Goal: Task Accomplishment & Management: Manage account settings

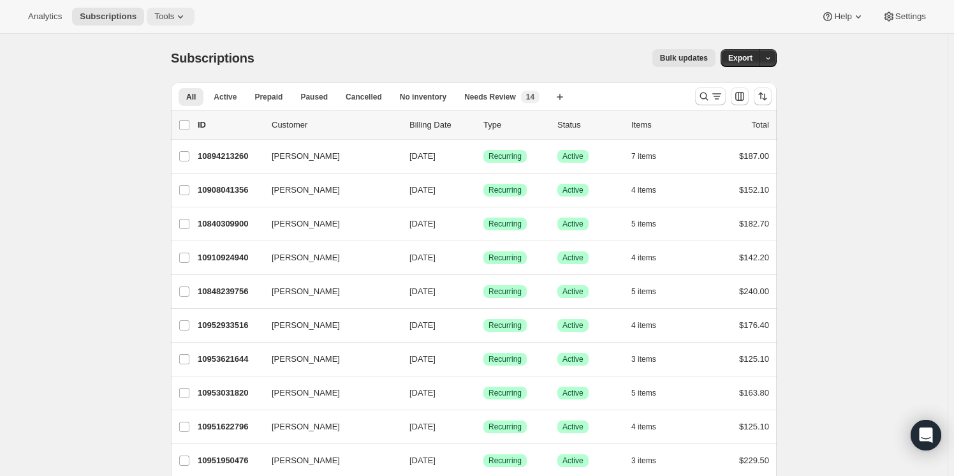
click at [163, 13] on span "Tools" at bounding box center [164, 16] width 20 height 10
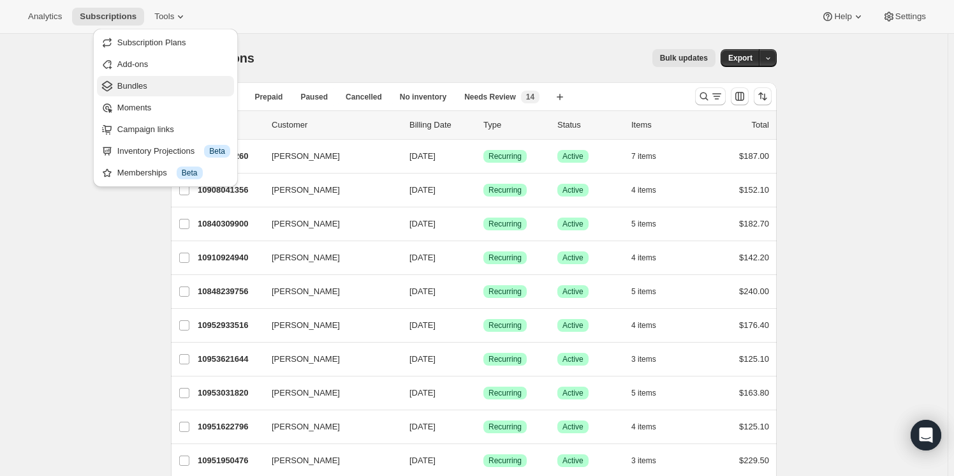
click at [133, 82] on span "Bundles" at bounding box center [132, 86] width 30 height 10
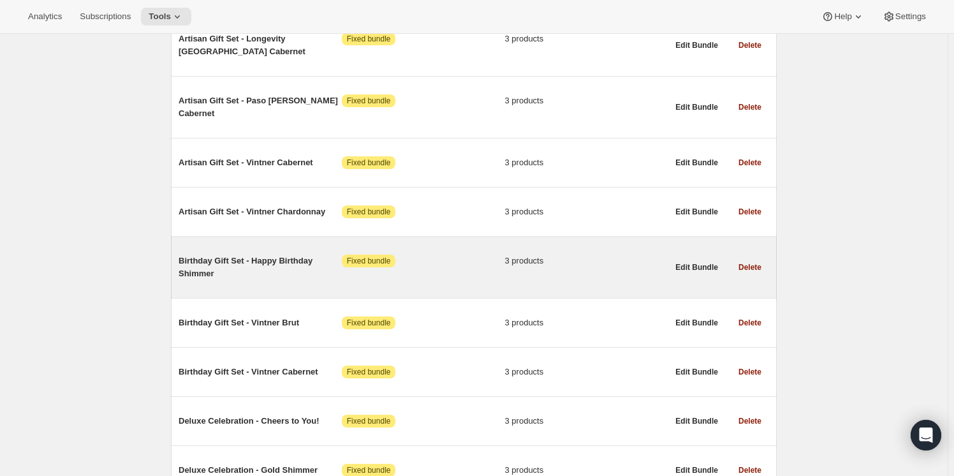
scroll to position [1275, 0]
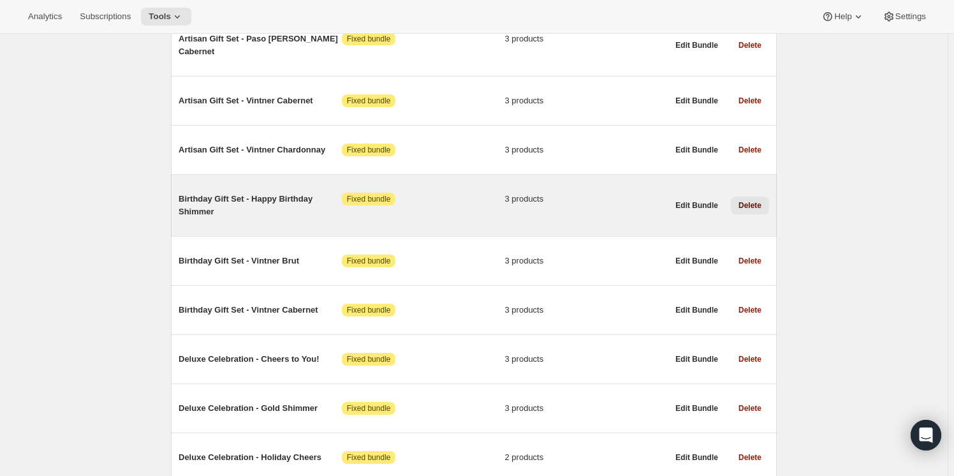
click at [746, 200] on span "Delete" at bounding box center [749, 205] width 23 height 10
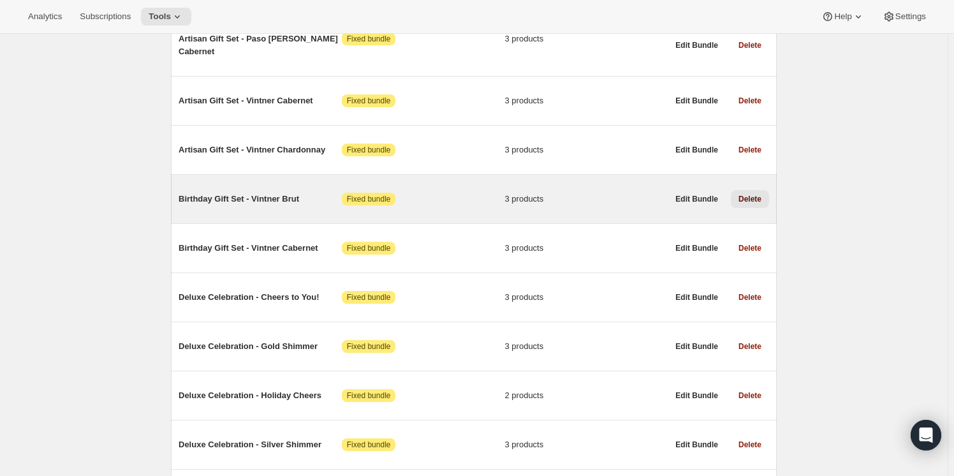
click at [754, 194] on span "Delete" at bounding box center [749, 199] width 23 height 10
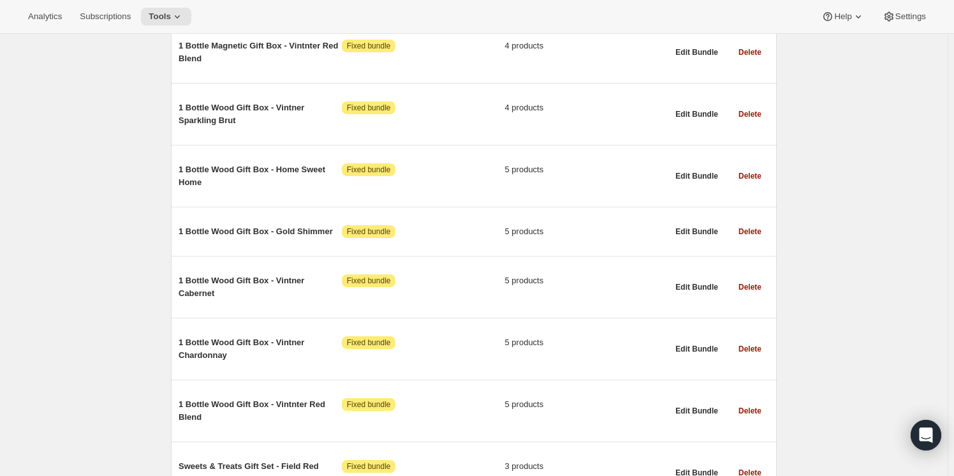
scroll to position [2086, 0]
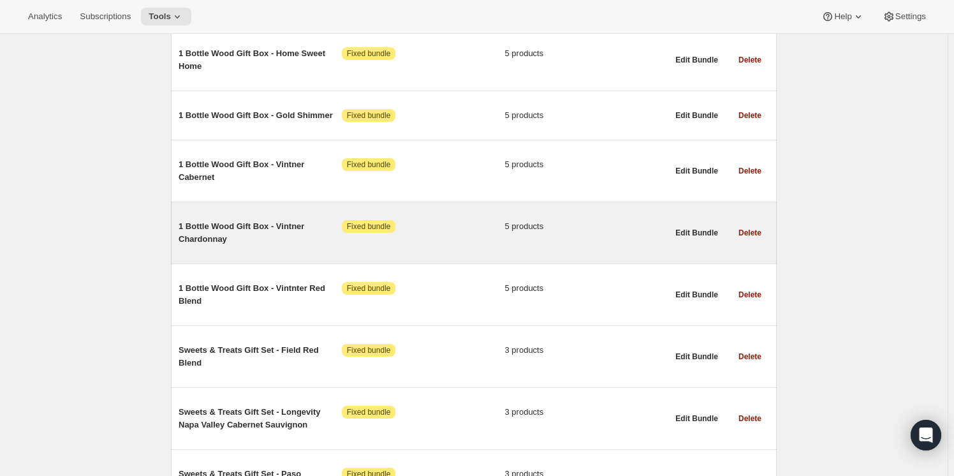
click at [223, 220] on span "1 Bottle Wood Gift Box - Vintner Chardonnay" at bounding box center [260, 233] width 163 height 26
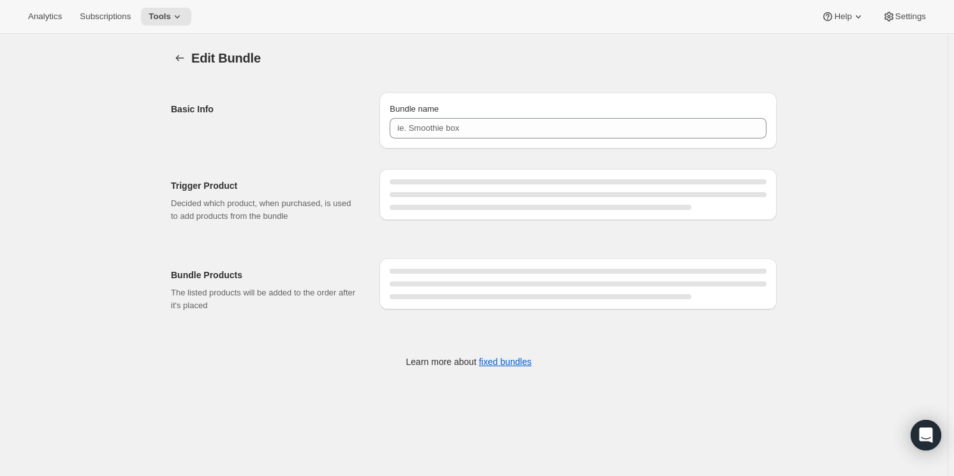
type input "1 Bottle Wood Gift Box - Vintner Chardonnay"
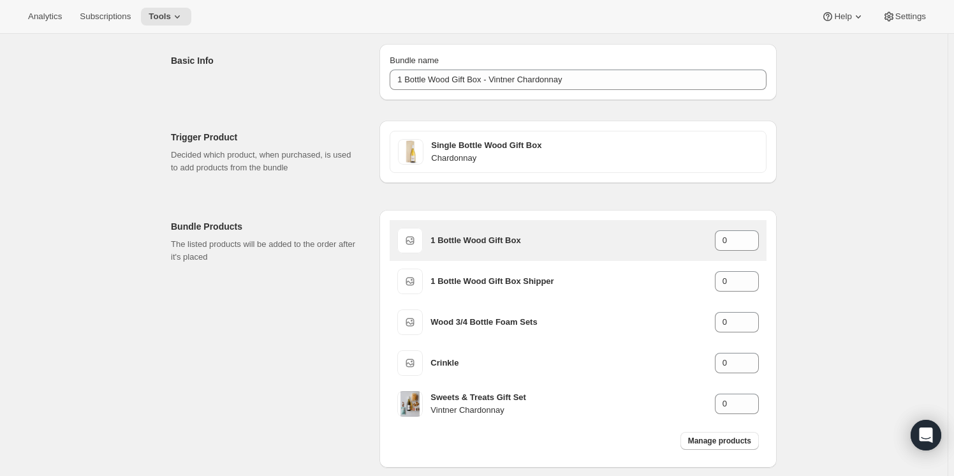
scroll to position [115, 0]
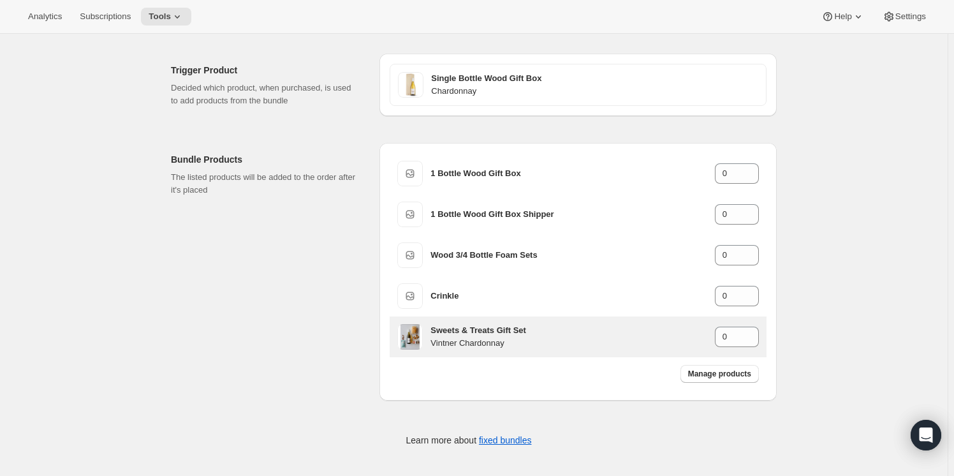
click at [494, 334] on h3 "Sweets & Treats Gift Set" at bounding box center [572, 330] width 284 height 13
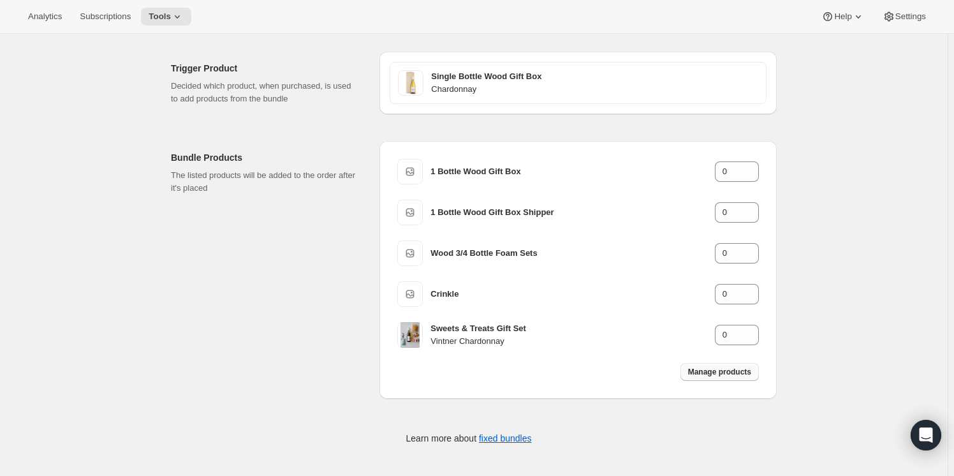
click at [727, 369] on span "Manage products" at bounding box center [719, 372] width 63 height 10
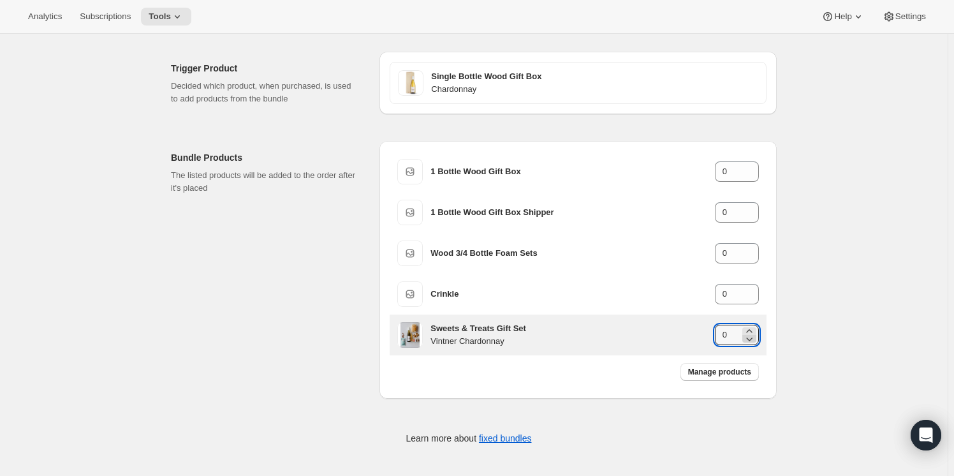
click at [748, 340] on icon at bounding box center [749, 338] width 13 height 13
click at [756, 330] on icon at bounding box center [749, 331] width 13 height 13
type input "2"
click at [523, 331] on h3 "Sweets & Treats Gift Set" at bounding box center [572, 328] width 284 height 13
click at [522, 332] on h3 "Sweets & Treats Gift Set" at bounding box center [572, 328] width 284 height 13
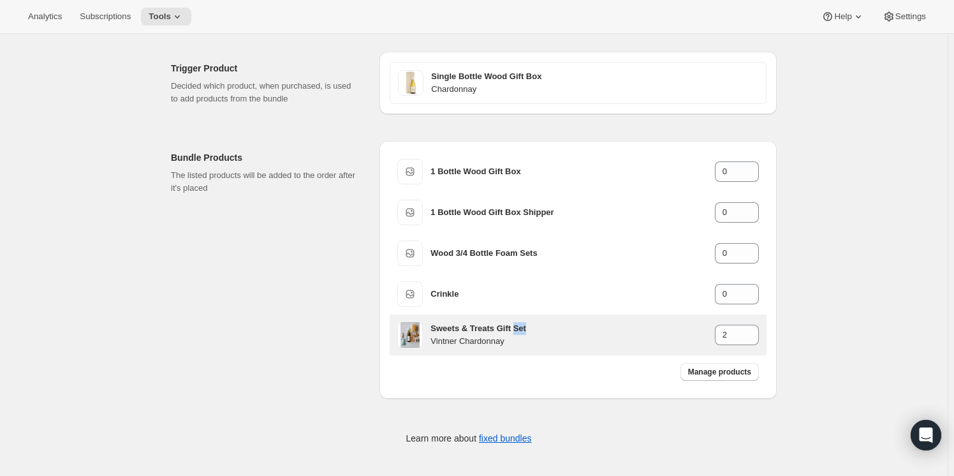
click at [522, 332] on h3 "Sweets & Treats Gift Set" at bounding box center [572, 328] width 284 height 13
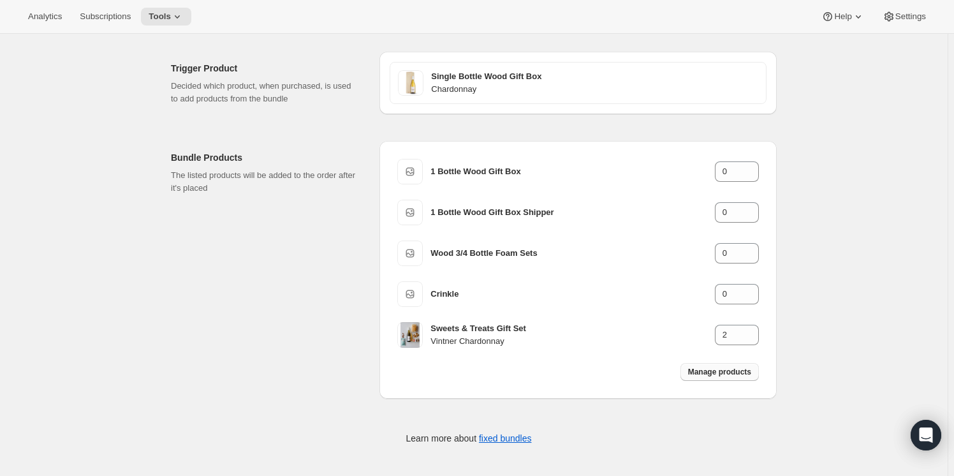
click at [729, 374] on span "Manage products" at bounding box center [719, 372] width 63 height 10
type input "1"
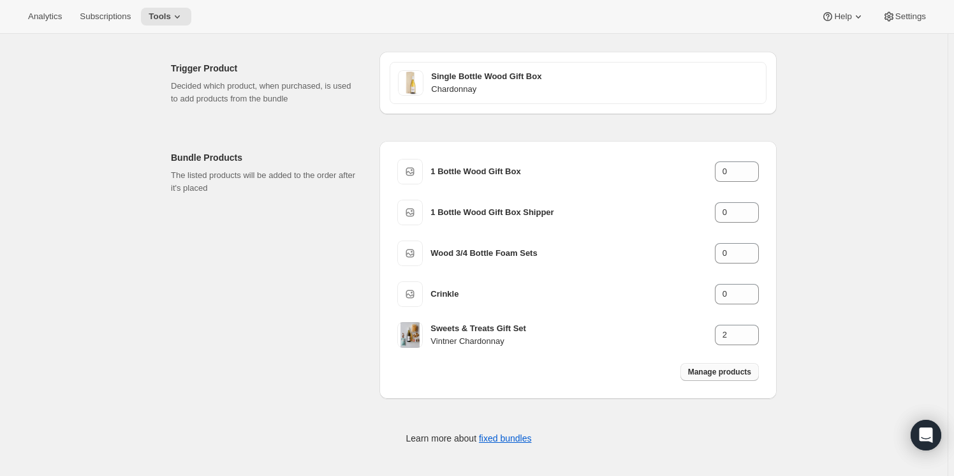
type input "1"
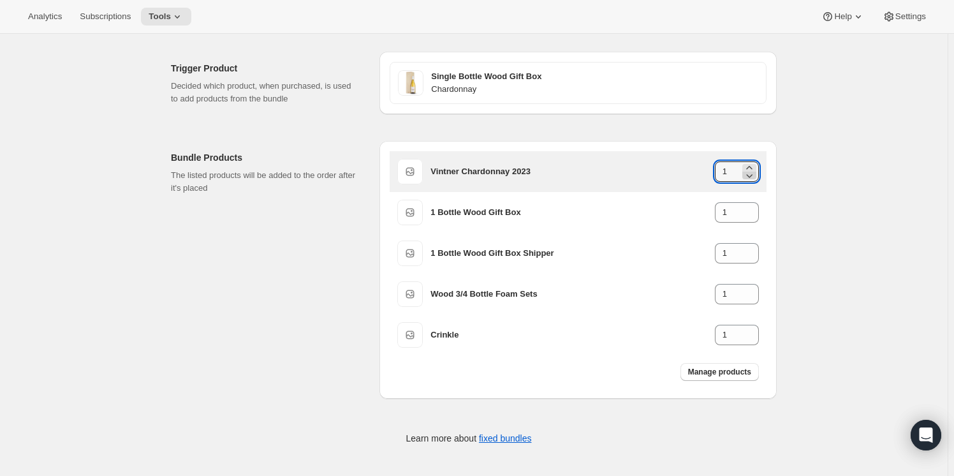
click at [756, 175] on icon at bounding box center [749, 175] width 13 height 13
click at [756, 177] on icon at bounding box center [749, 175] width 13 height 13
drag, startPoint x: 726, startPoint y: 166, endPoint x: 717, endPoint y: 170, distance: 9.1
click at [717, 170] on input "1" at bounding box center [727, 171] width 25 height 20
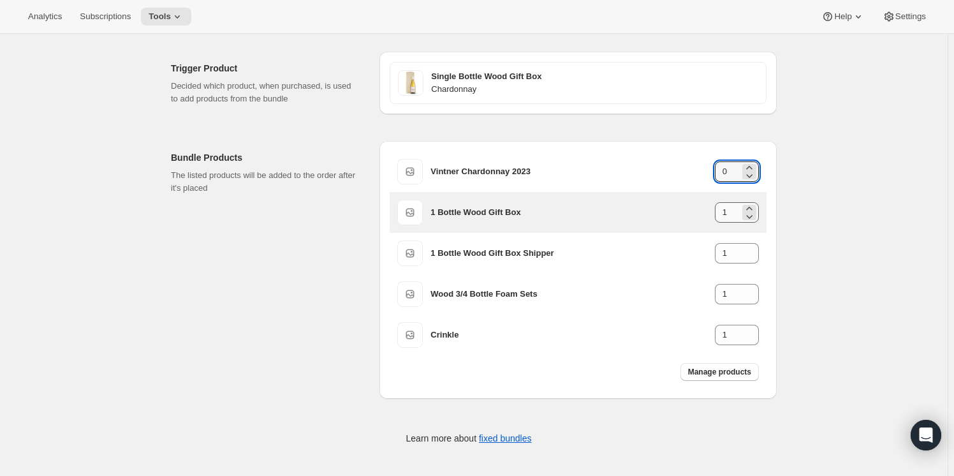
type input "0"
drag, startPoint x: 733, startPoint y: 212, endPoint x: 710, endPoint y: 213, distance: 23.0
click at [710, 213] on div "1 Bottle Wood Gift Box 1" at bounding box center [594, 212] width 328 height 20
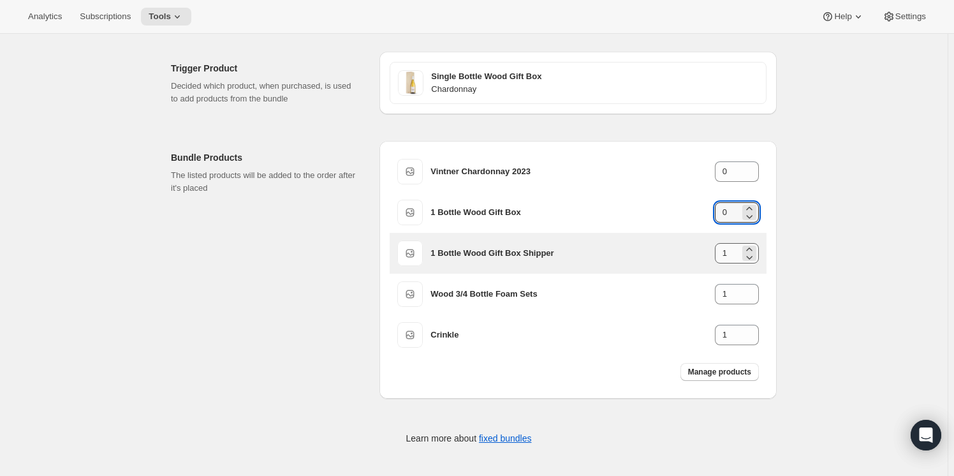
type input "0"
drag, startPoint x: 727, startPoint y: 249, endPoint x: 734, endPoint y: 254, distance: 8.3
click at [734, 254] on input "1" at bounding box center [727, 253] width 25 height 20
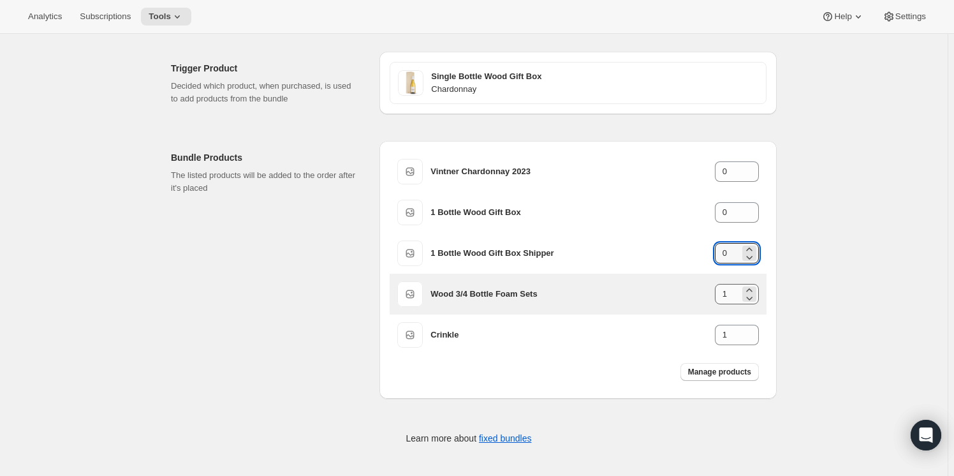
type input "0"
drag, startPoint x: 734, startPoint y: 294, endPoint x: 718, endPoint y: 297, distance: 16.3
click at [718, 297] on input "1" at bounding box center [727, 294] width 25 height 20
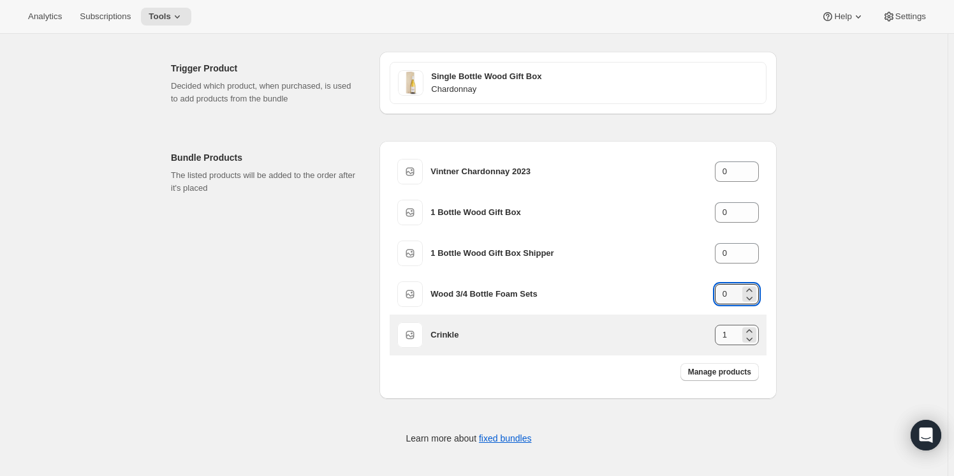
type input "0"
drag, startPoint x: 733, startPoint y: 337, endPoint x: 720, endPoint y: 336, distance: 13.4
click at [720, 336] on input "1" at bounding box center [727, 335] width 25 height 20
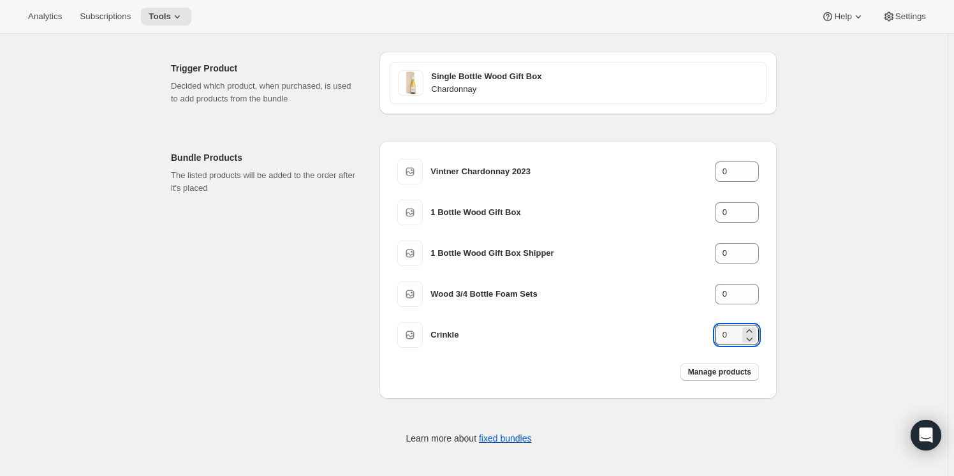
type input "0"
click at [835, 158] on div "Edit Bundle. This page is ready Edit Bundle Basic Info Bundle name 1 Bottle Woo…" at bounding box center [474, 196] width 948 height 560
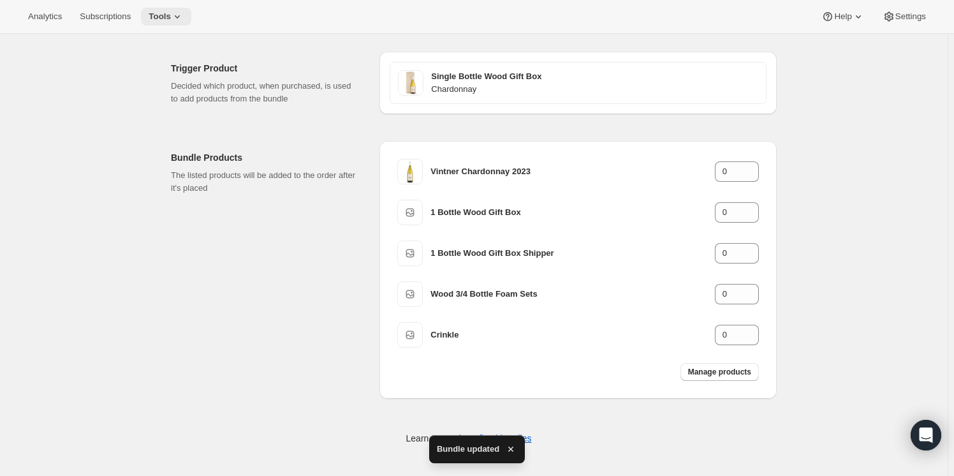
click at [163, 13] on span "Tools" at bounding box center [160, 16] width 22 height 10
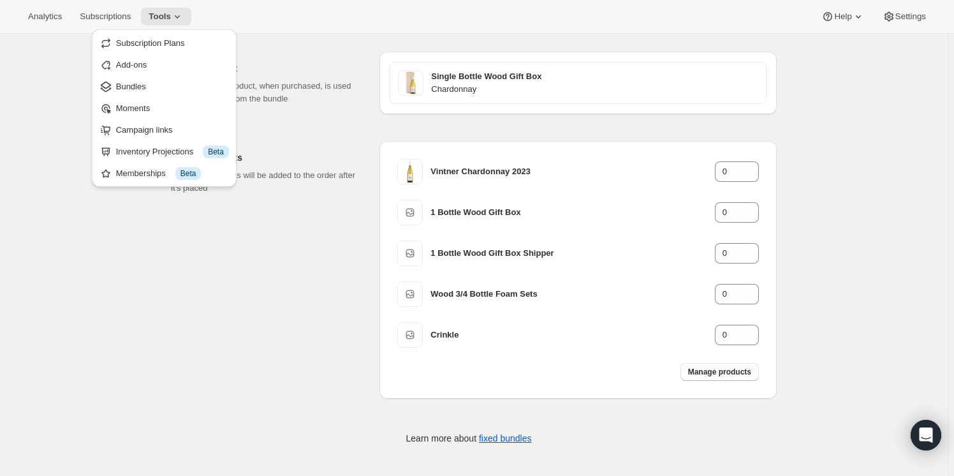
drag, startPoint x: 279, startPoint y: 50, endPoint x: 268, endPoint y: 41, distance: 14.5
click at [279, 50] on div "Trigger Product Decided which product, when purchased, is used to add products …" at bounding box center [474, 78] width 606 height 74
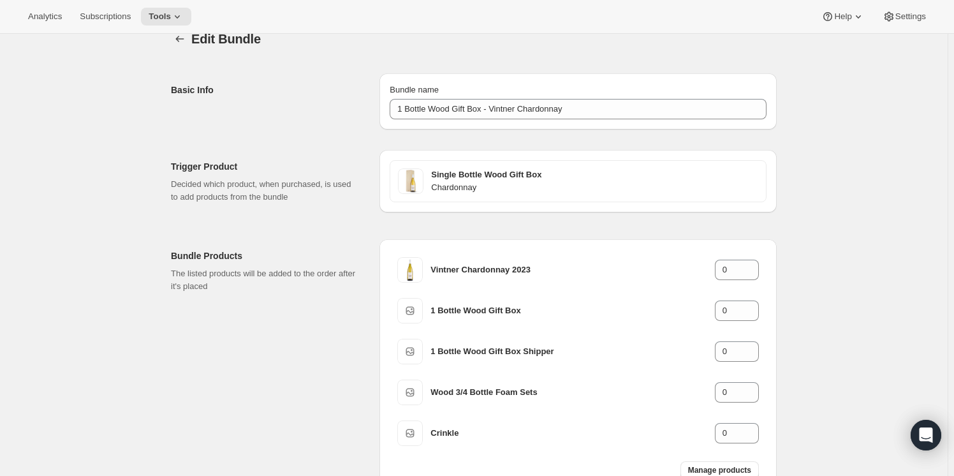
scroll to position [0, 0]
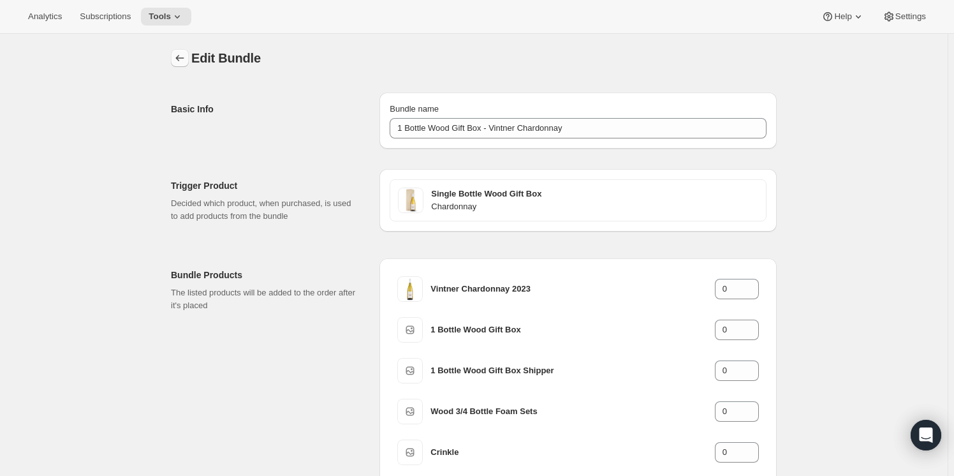
click at [180, 58] on icon "Bundles" at bounding box center [179, 58] width 13 height 13
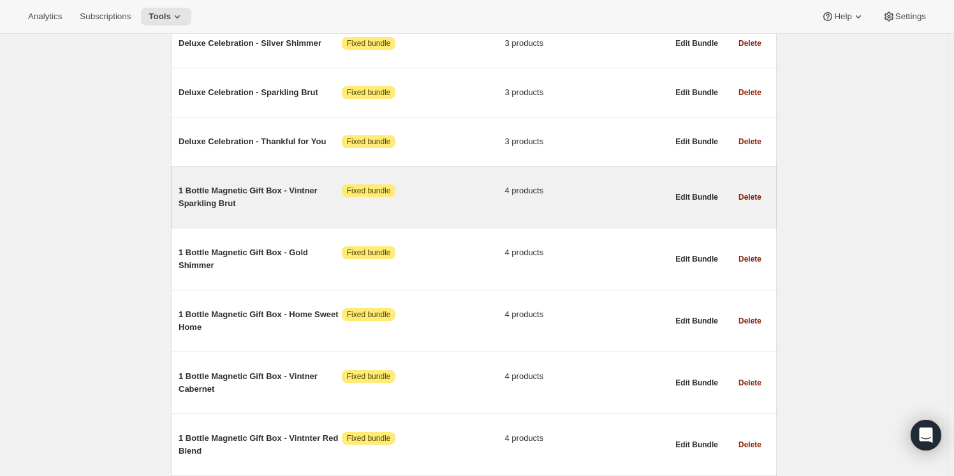
scroll to position [1623, 0]
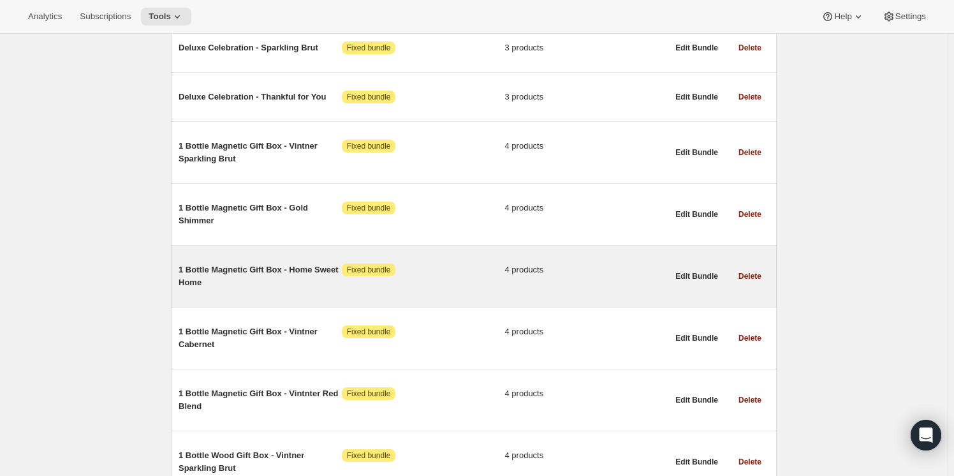
click at [198, 263] on span "1 Bottle Magnetic Gift Box - Home Sweet Home" at bounding box center [260, 276] width 163 height 26
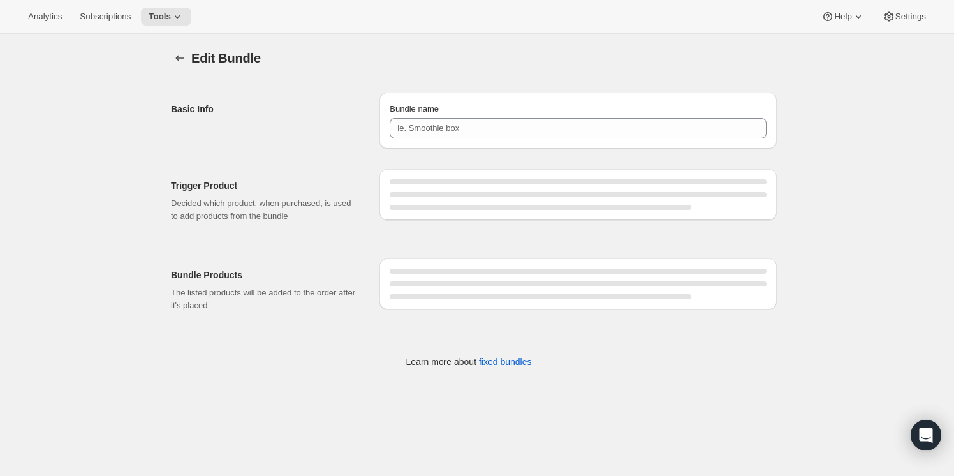
type input "1 Bottle Magnetic Gift Box - Home Sweet Home"
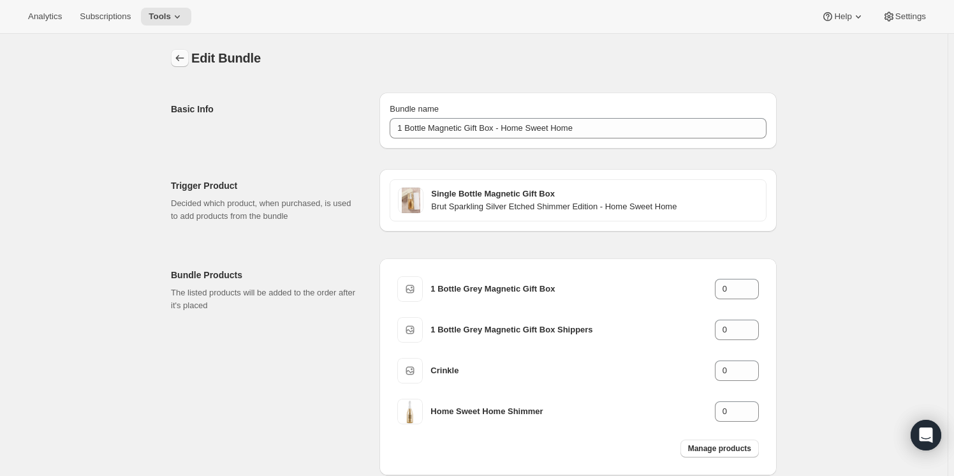
click at [189, 61] on button "Bundles" at bounding box center [180, 58] width 18 height 18
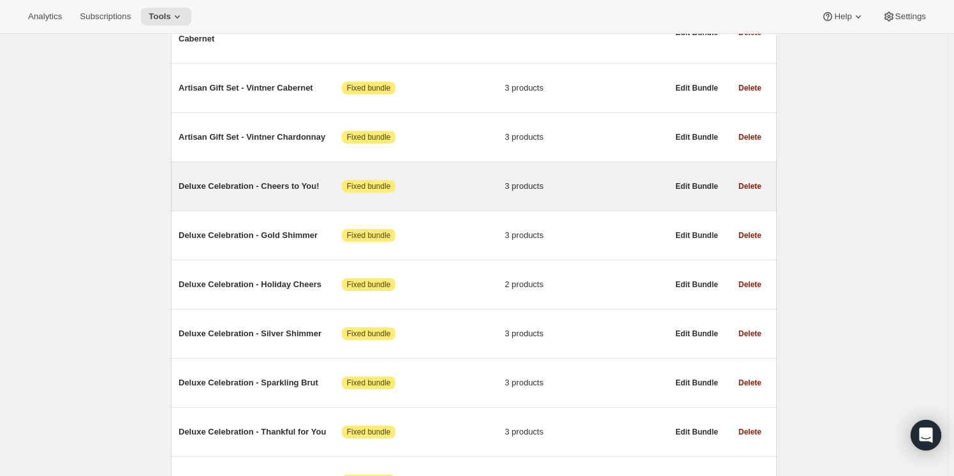
scroll to position [1280, 0]
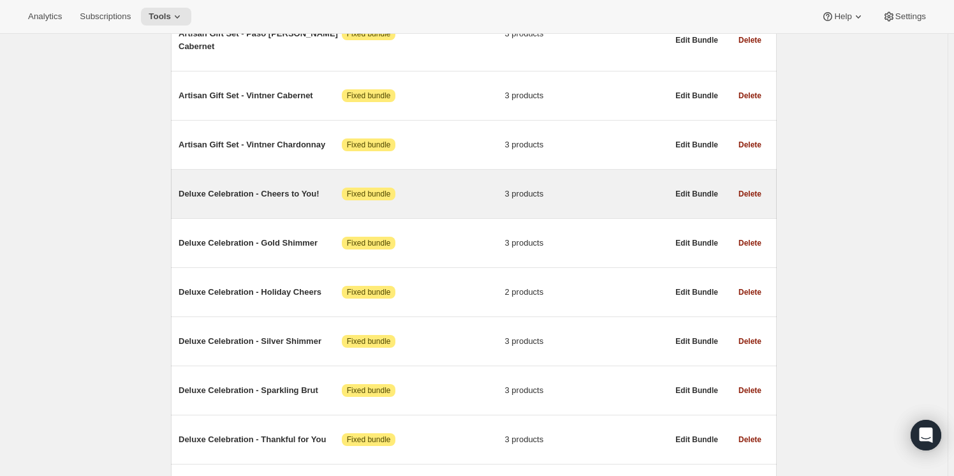
click at [240, 187] on span "Deluxe Celebration - Cheers to You!" at bounding box center [260, 193] width 163 height 13
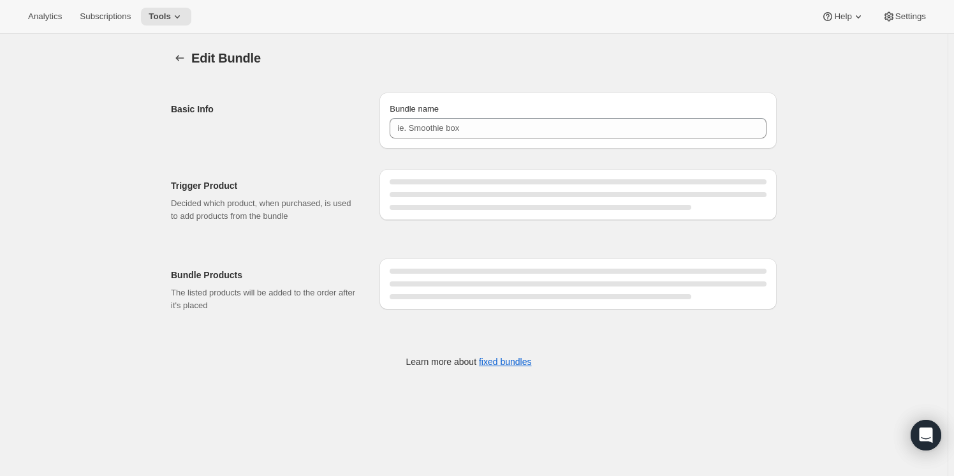
type input "Deluxe Celebration - Cheers to You!"
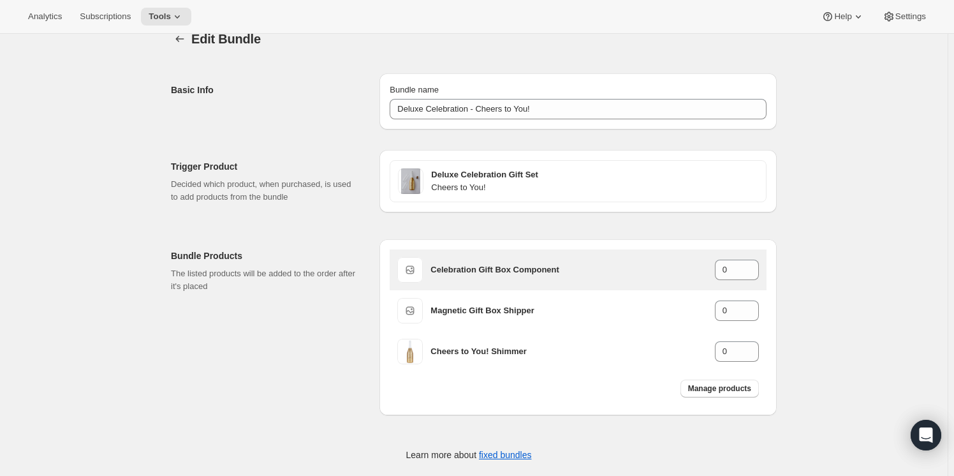
scroll to position [36, 0]
